Goal: Task Accomplishment & Management: Manage account settings

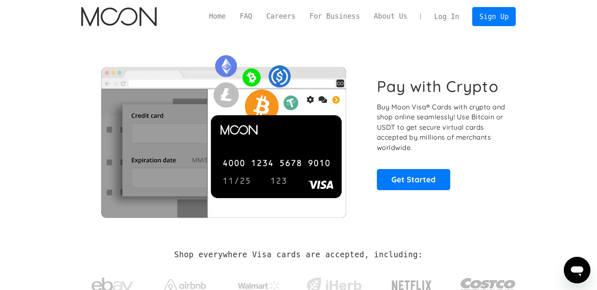
click at [452, 15] on link "Log In" at bounding box center [446, 16] width 39 height 18
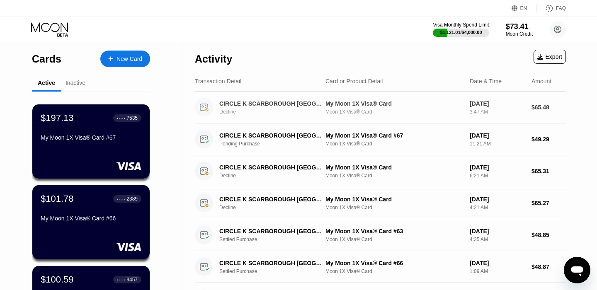
click at [246, 111] on div "Decline" at bounding box center [275, 112] width 112 height 6
